Goal: Task Accomplishment & Management: Manage account settings

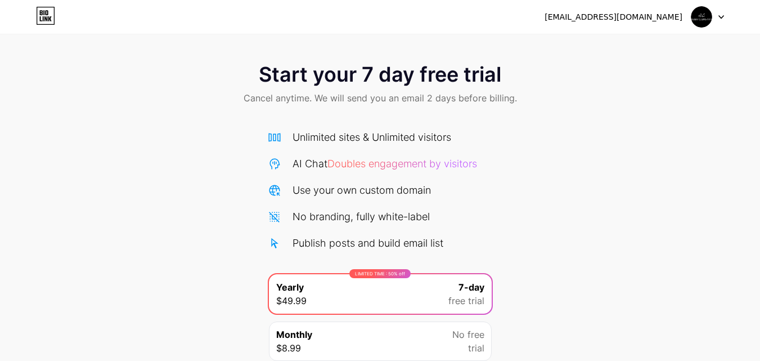
click at [723, 19] on icon at bounding box center [722, 17] width 6 height 4
drag, startPoint x: 465, startPoint y: 19, endPoint x: 329, endPoint y: 2, distance: 137.2
click at [464, 19] on div "[EMAIL_ADDRESS][DOMAIN_NAME] Logout" at bounding box center [380, 17] width 760 height 20
